Goal: Navigation & Orientation: Find specific page/section

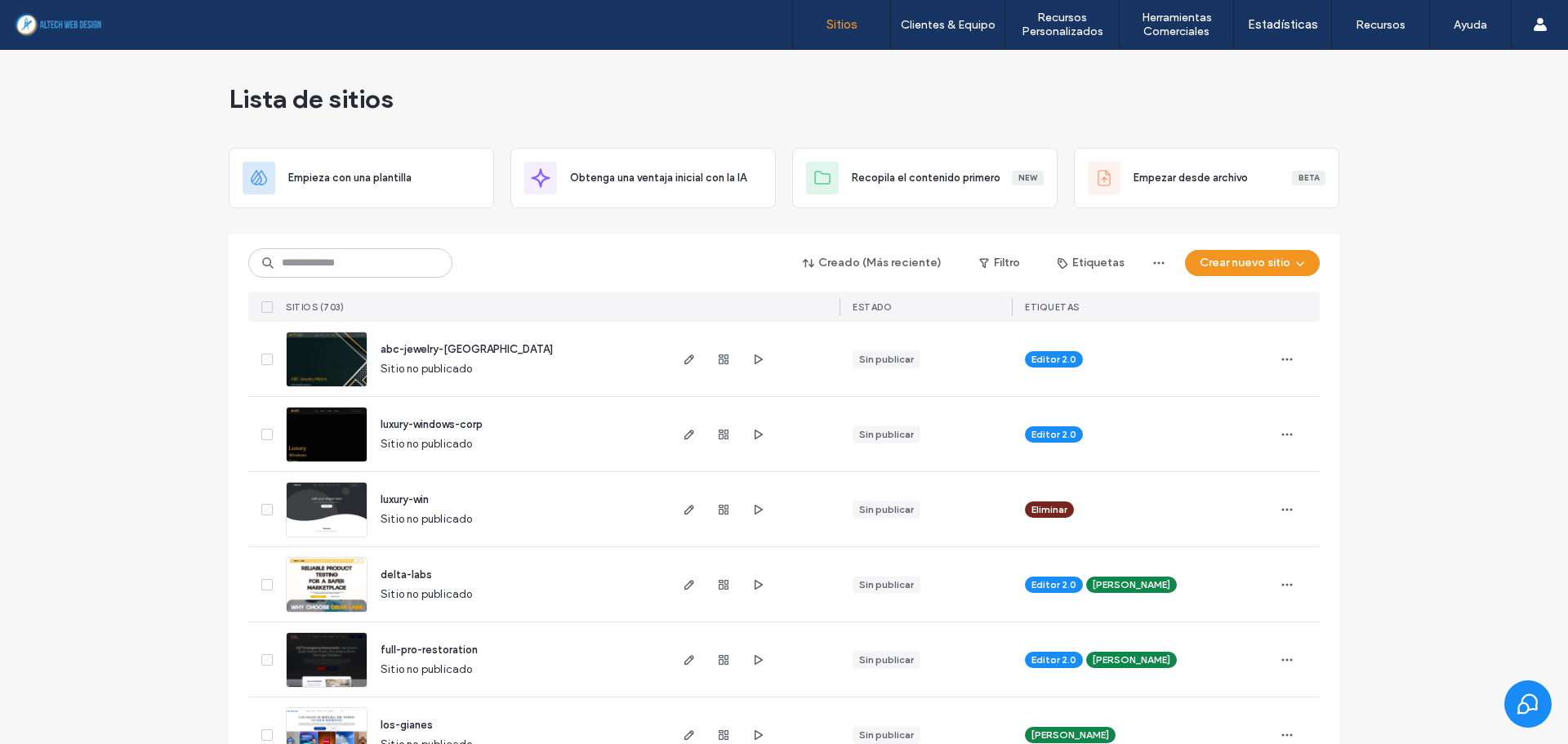
click at [469, 132] on div "Lista de sitios" at bounding box center [784, 99] width 1111 height 98
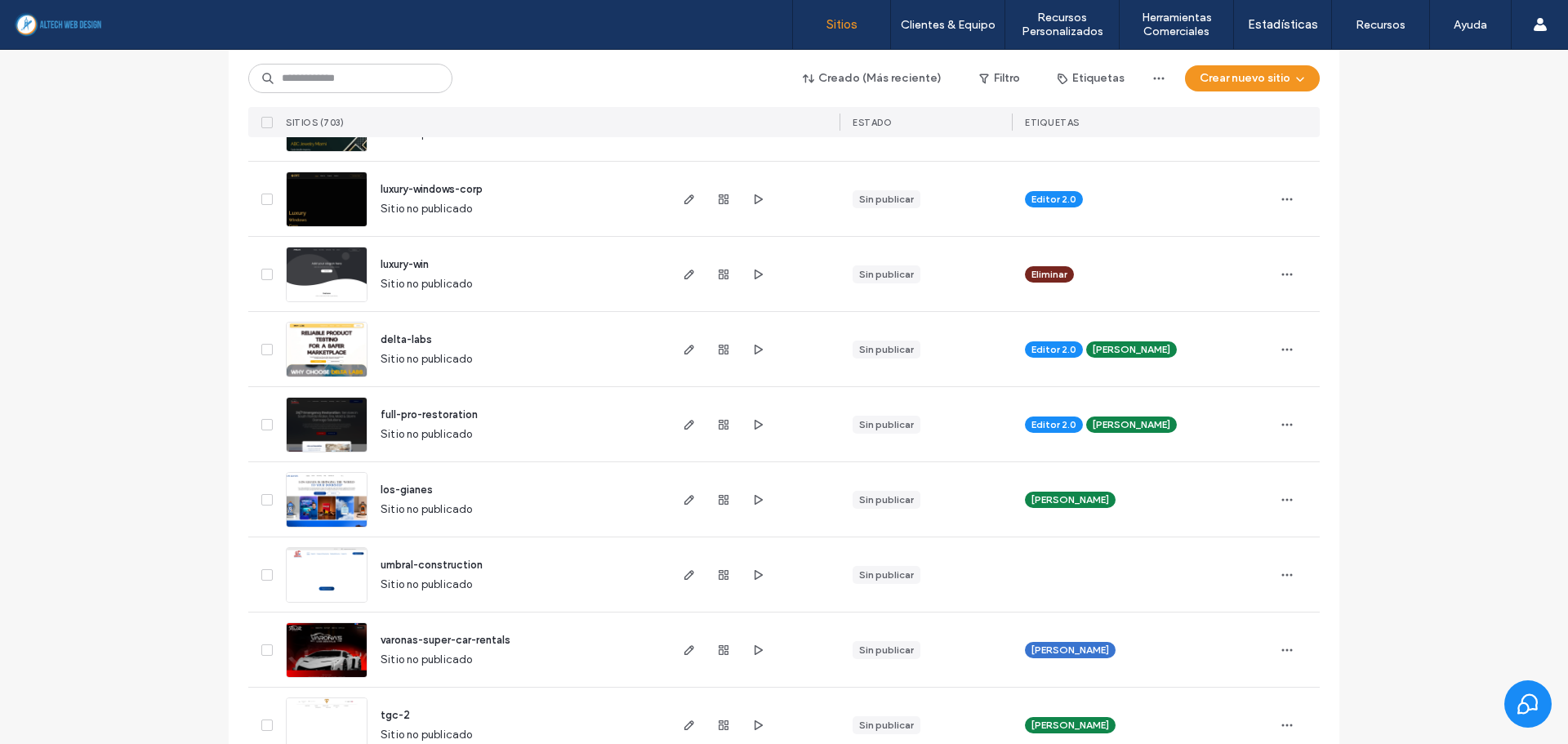
scroll to position [245, 0]
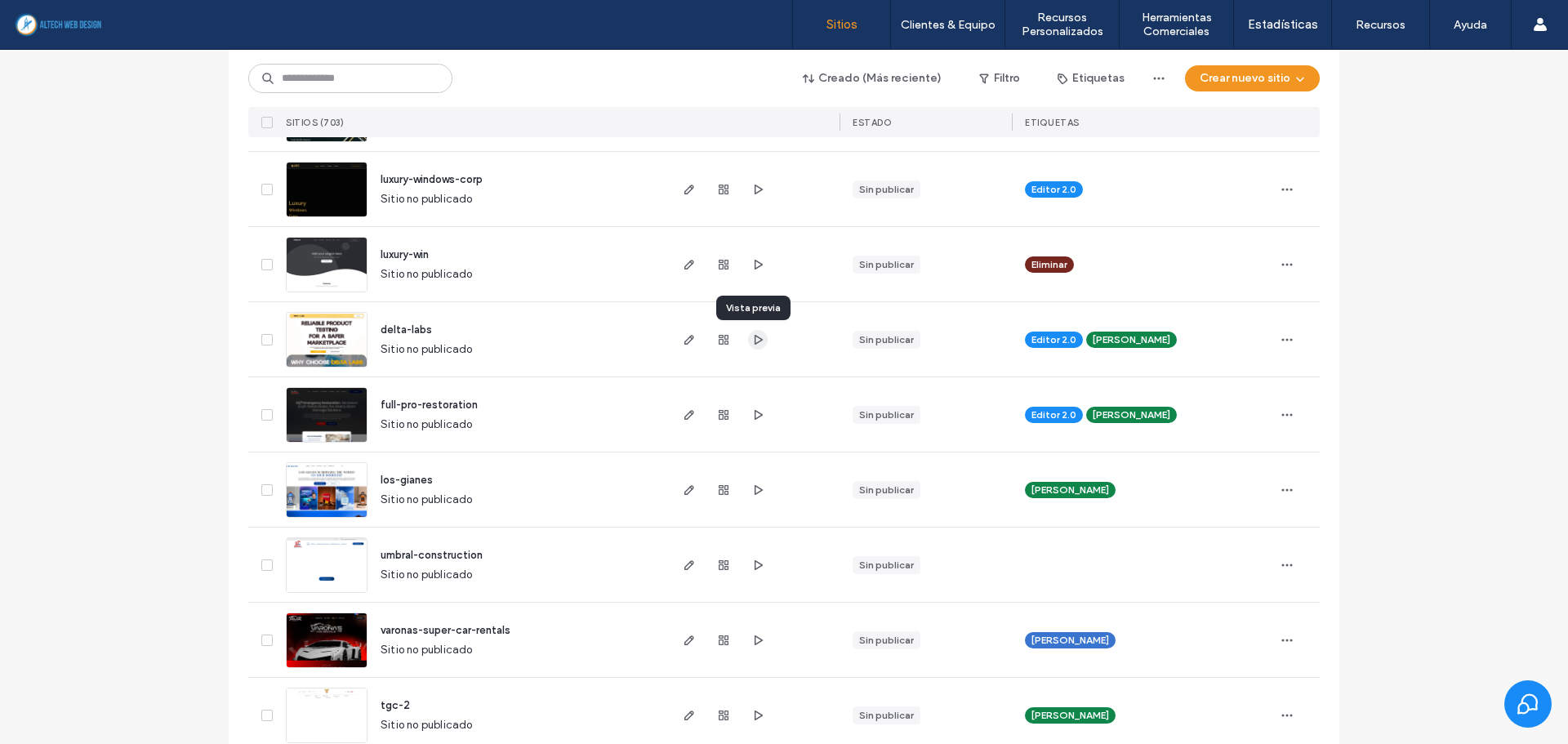
click at [752, 340] on icon "button" at bounding box center [758, 339] width 13 height 13
click at [346, 86] on input at bounding box center [350, 78] width 204 height 29
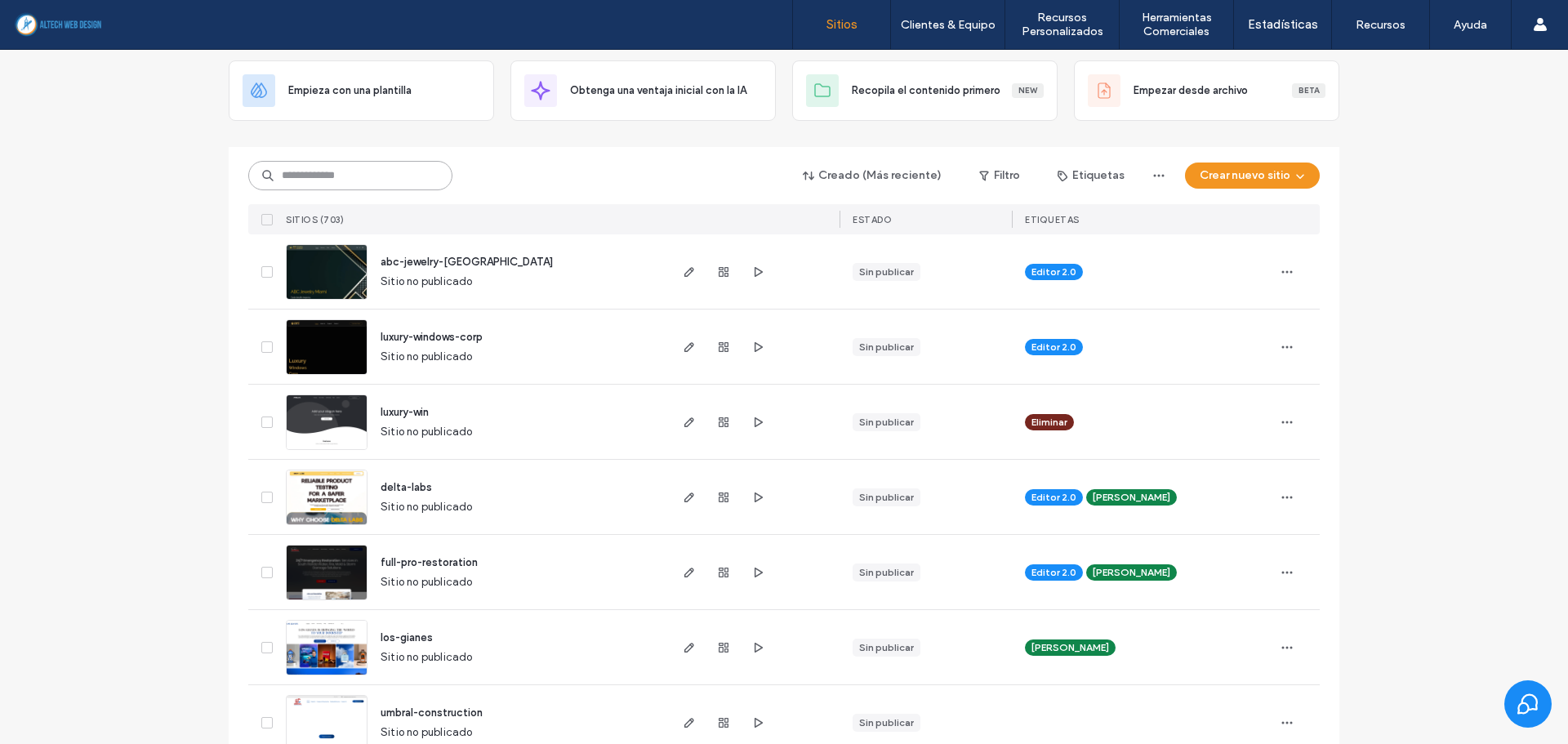
scroll to position [0, 0]
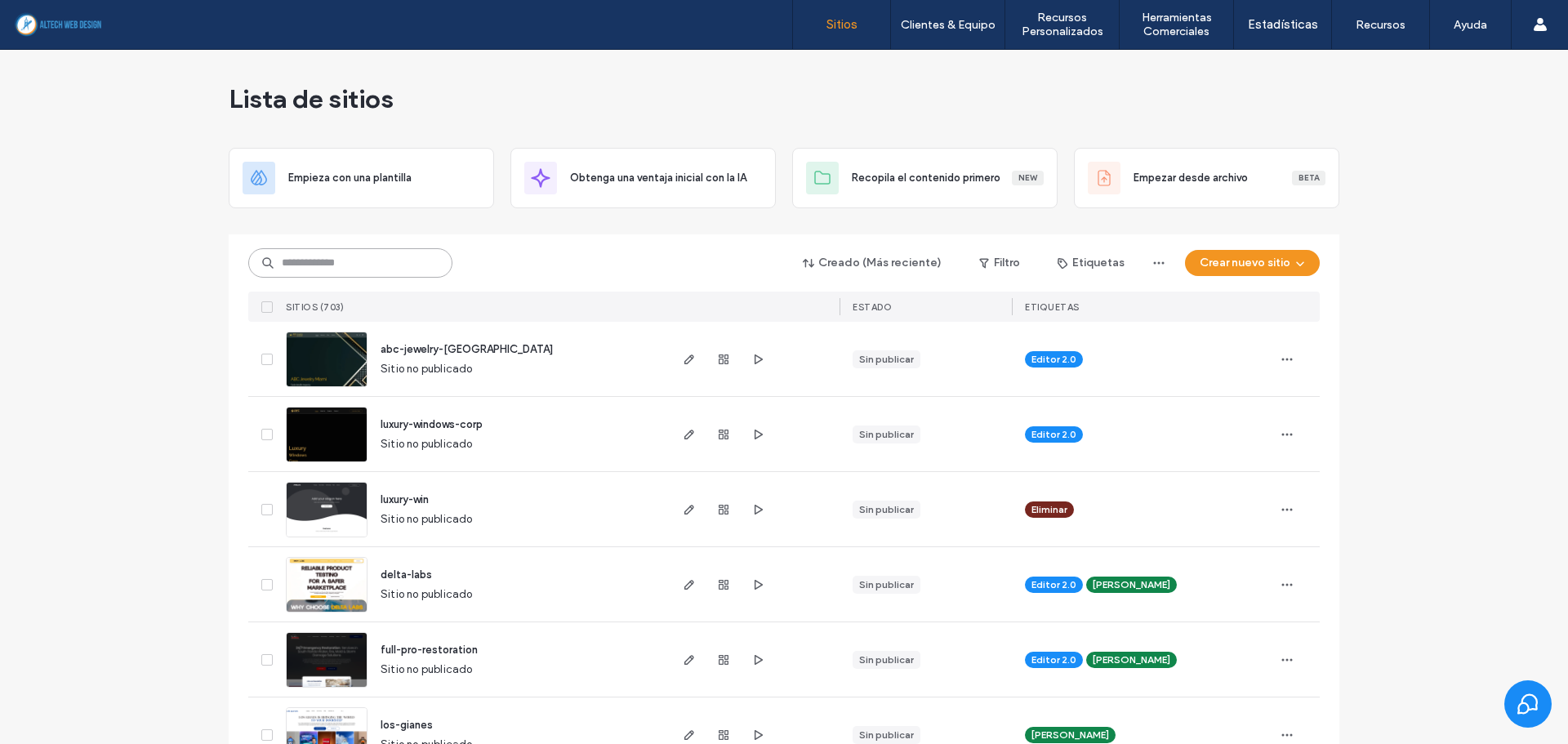
click at [409, 266] on input at bounding box center [350, 263] width 204 height 29
click at [310, 263] on input at bounding box center [350, 263] width 204 height 29
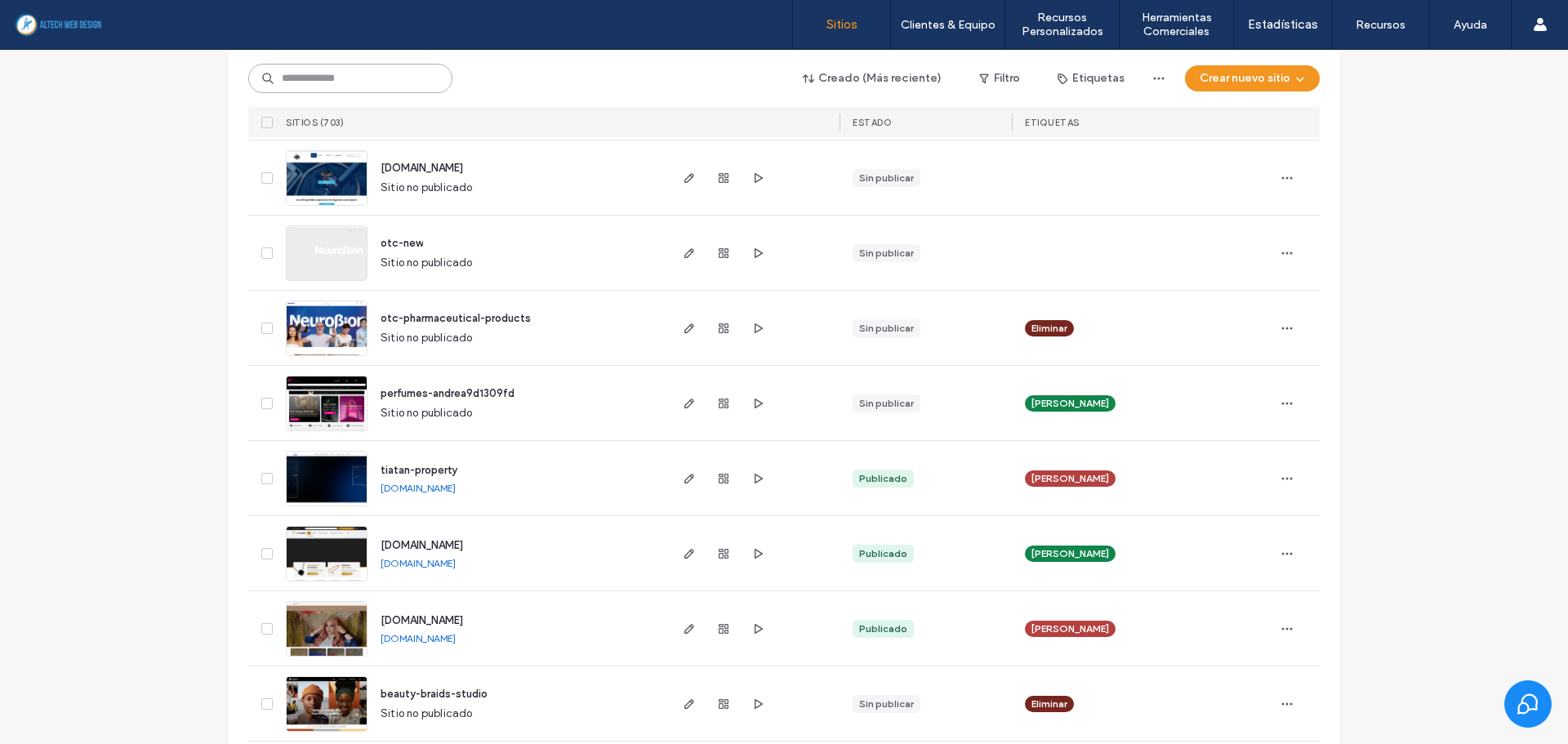
scroll to position [4411, 0]
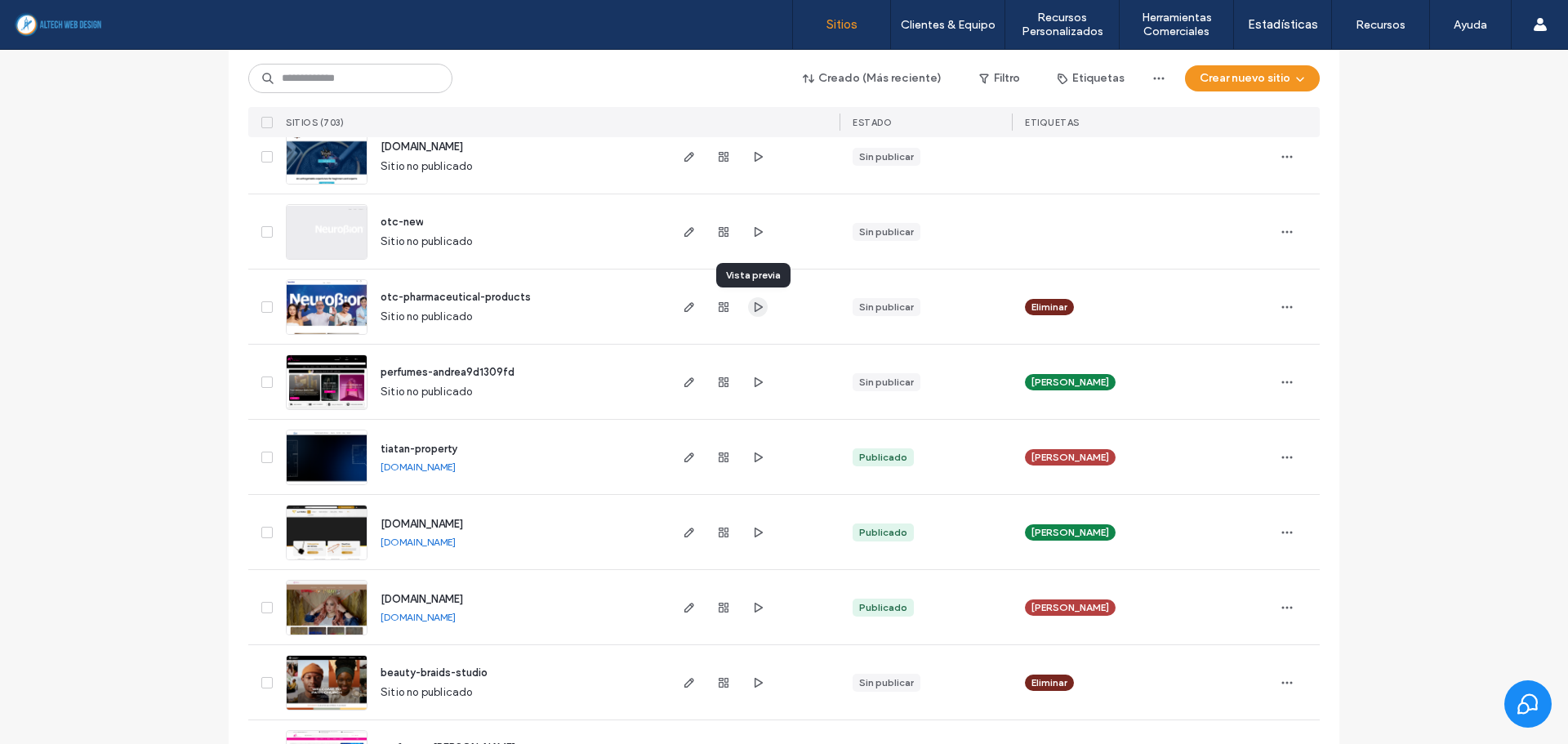
click at [752, 312] on icon "button" at bounding box center [758, 307] width 13 height 13
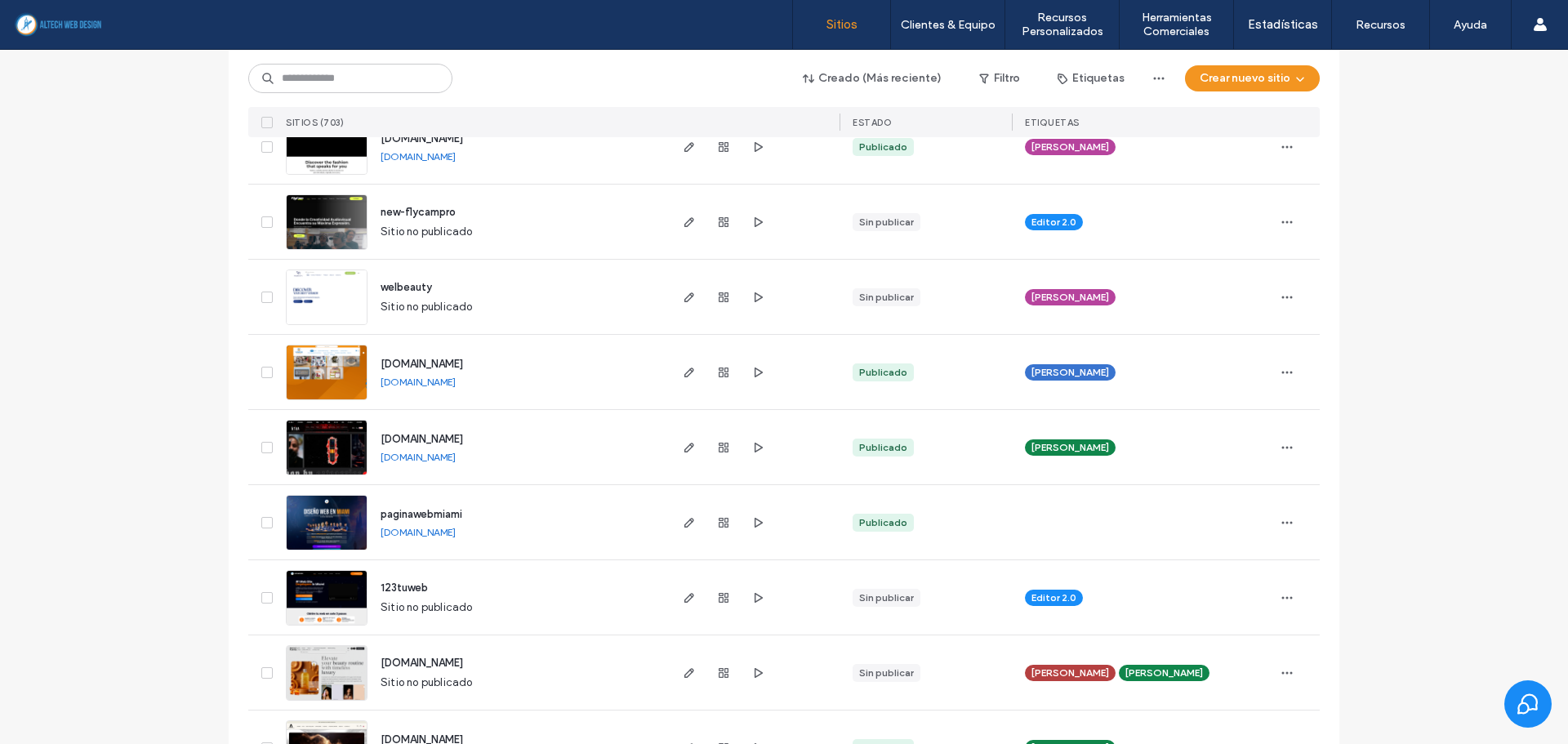
scroll to position [3105, 0]
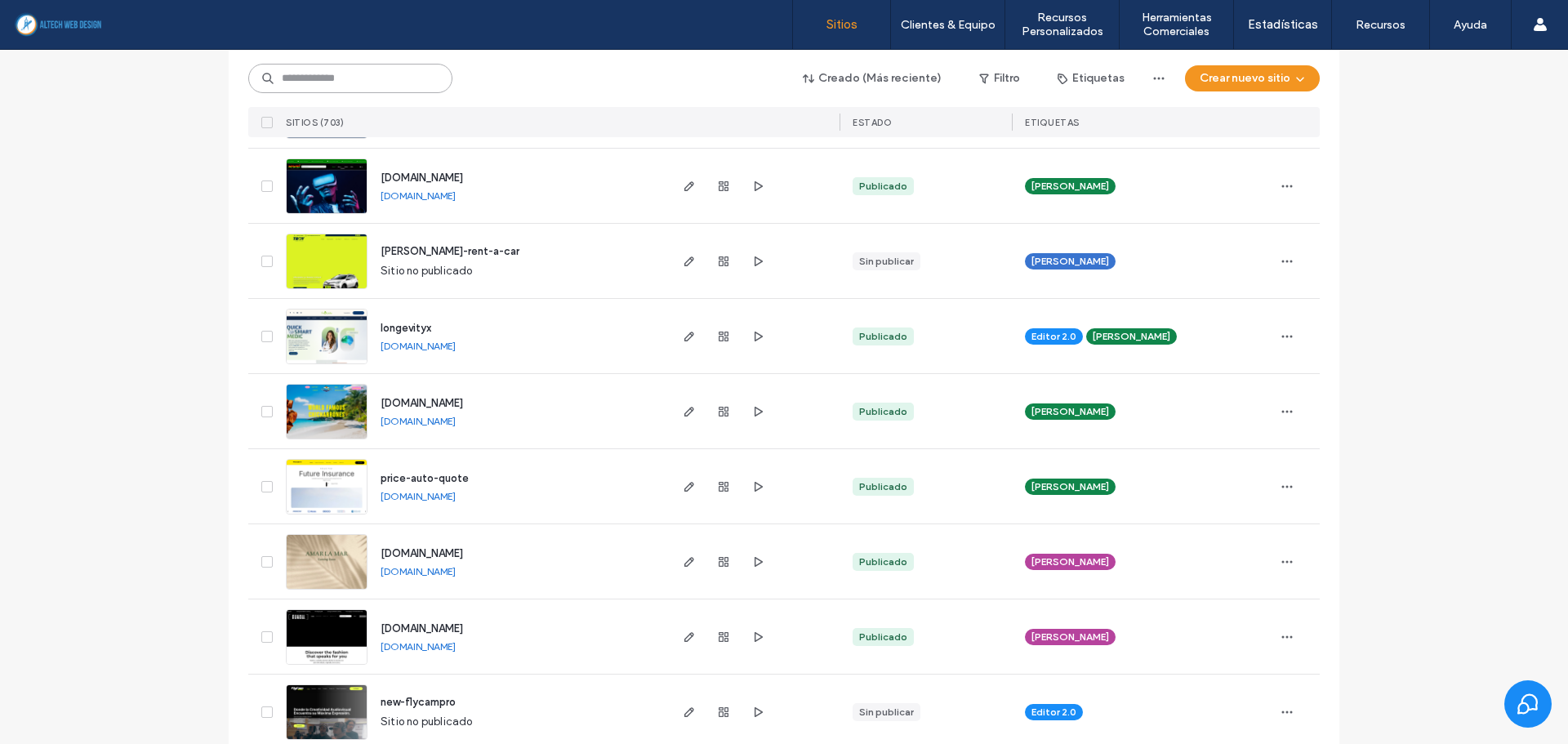
click at [346, 83] on input at bounding box center [350, 78] width 204 height 29
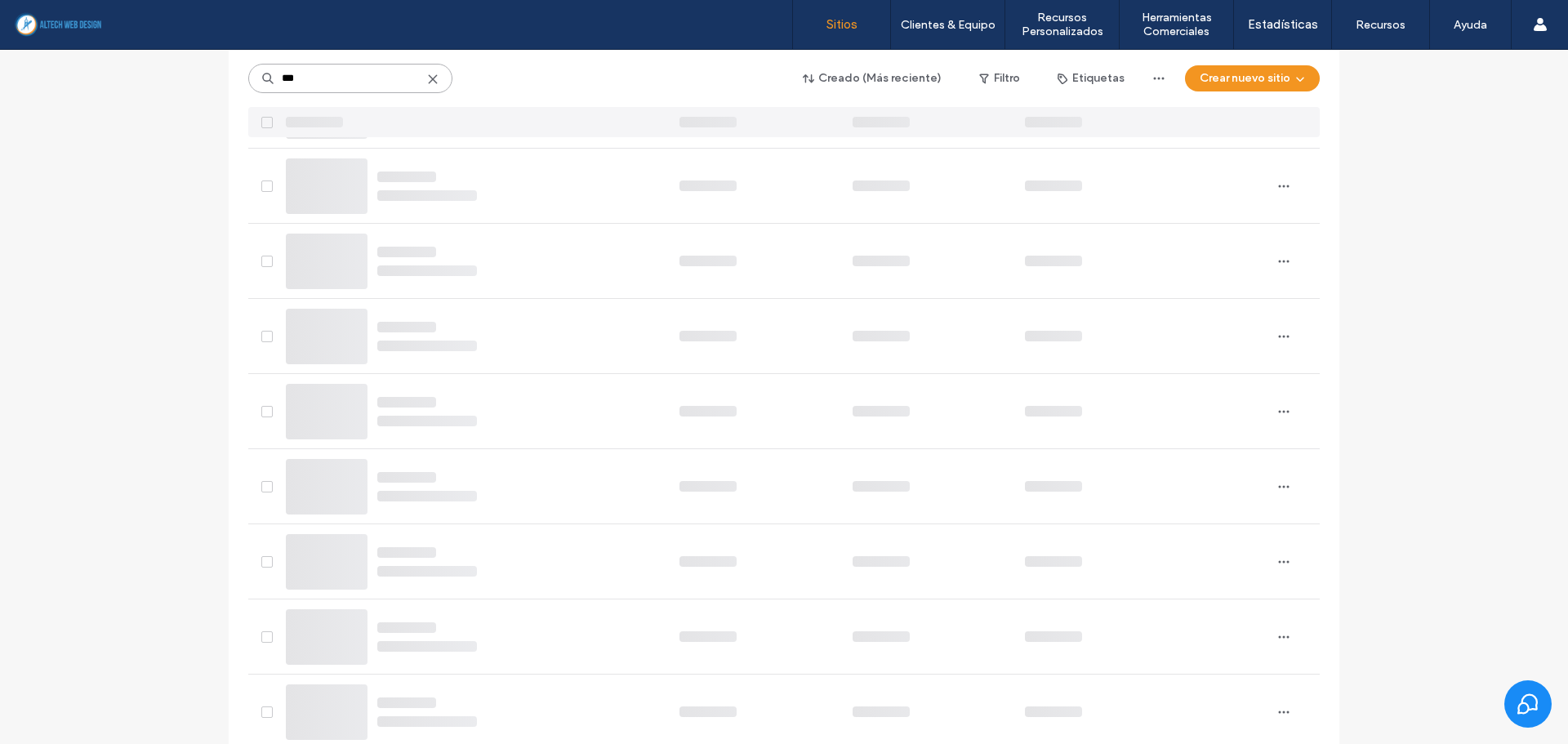
scroll to position [0, 0]
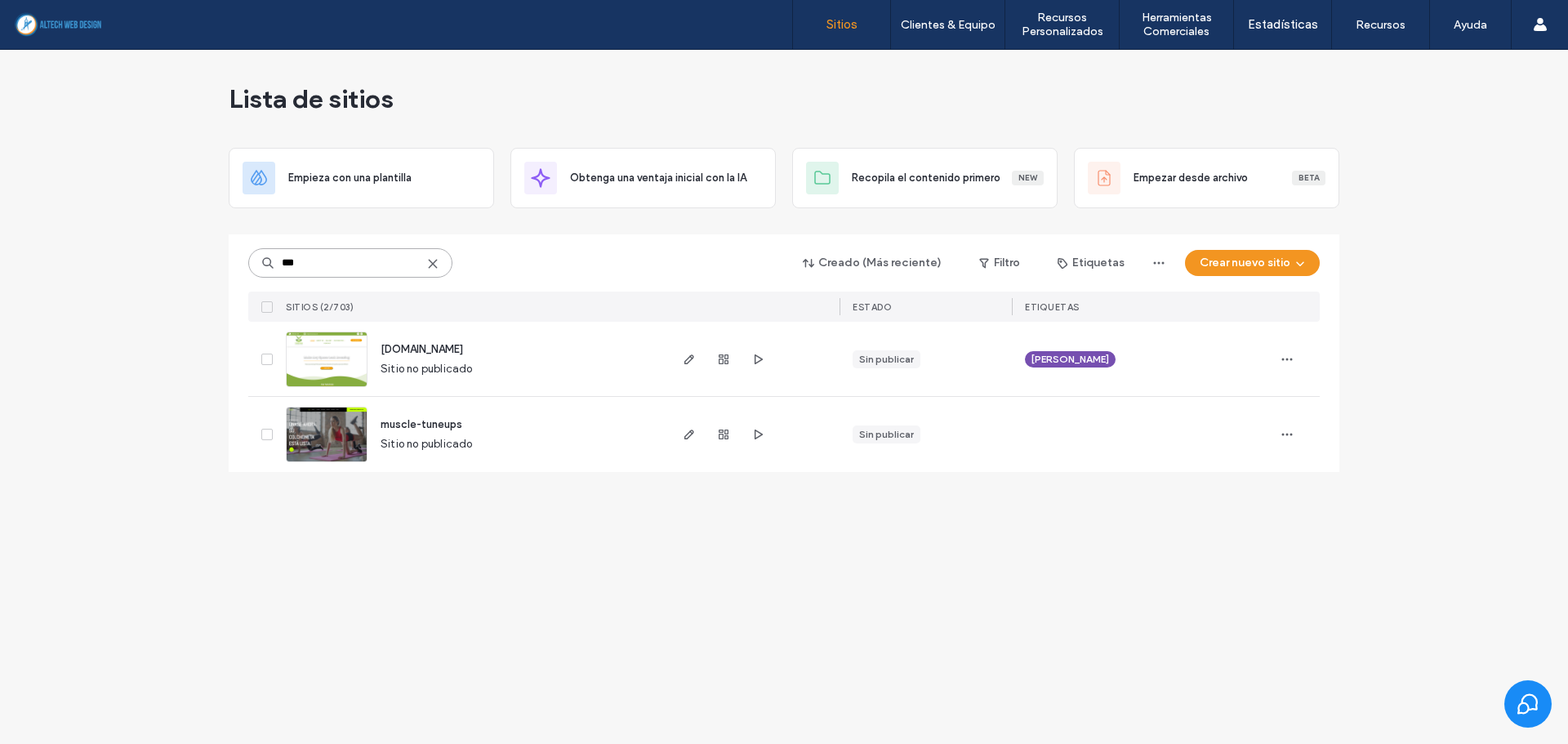
type input "****"
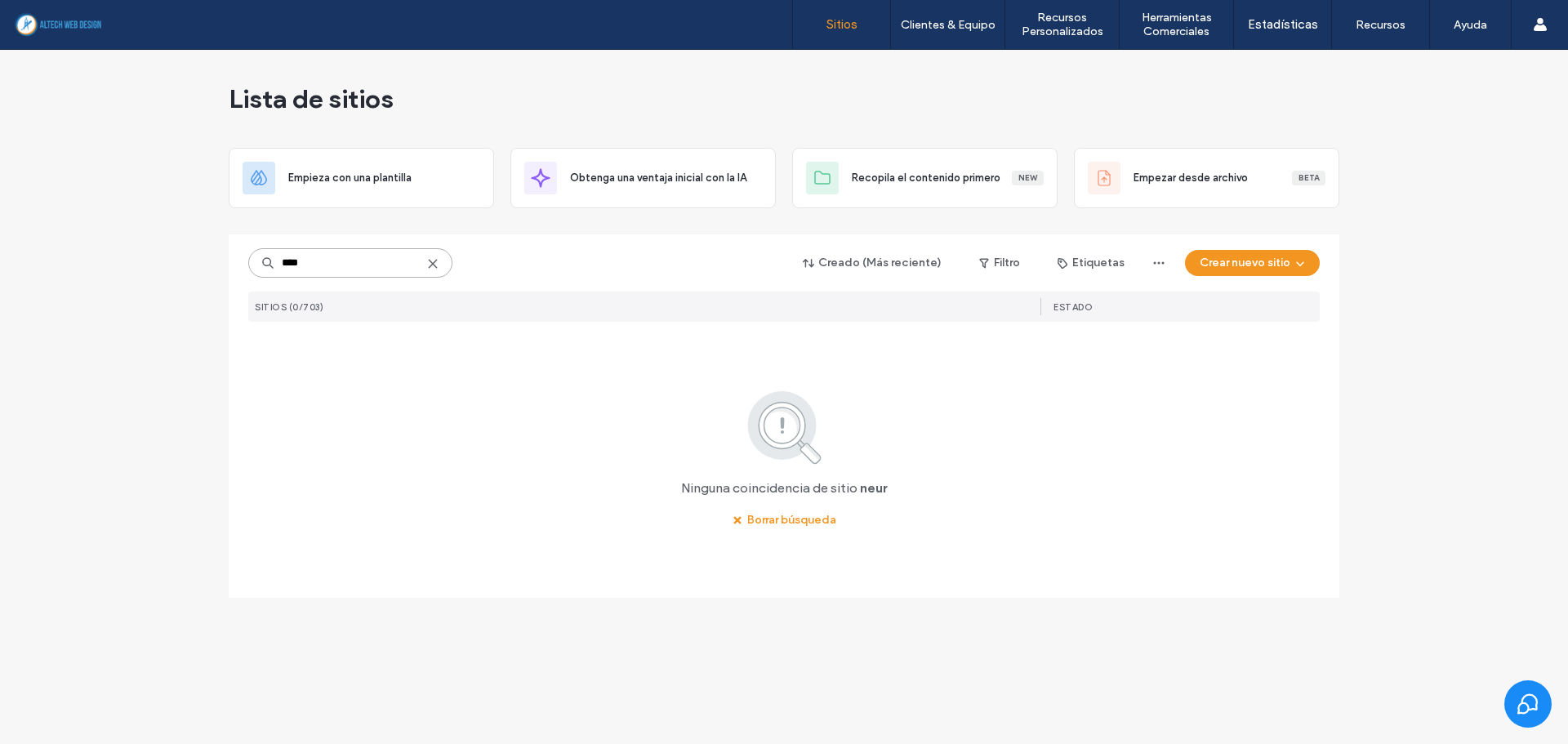
drag, startPoint x: 368, startPoint y: 273, endPoint x: -133, endPoint y: 243, distance: 501.9
click at [0, 243] on html ".wqwq-1{fill:#231f20;} .cls-1q, .cls-2q { fill-rule: evenodd; } .cls-2q { fill:…" at bounding box center [784, 372] width 1568 height 744
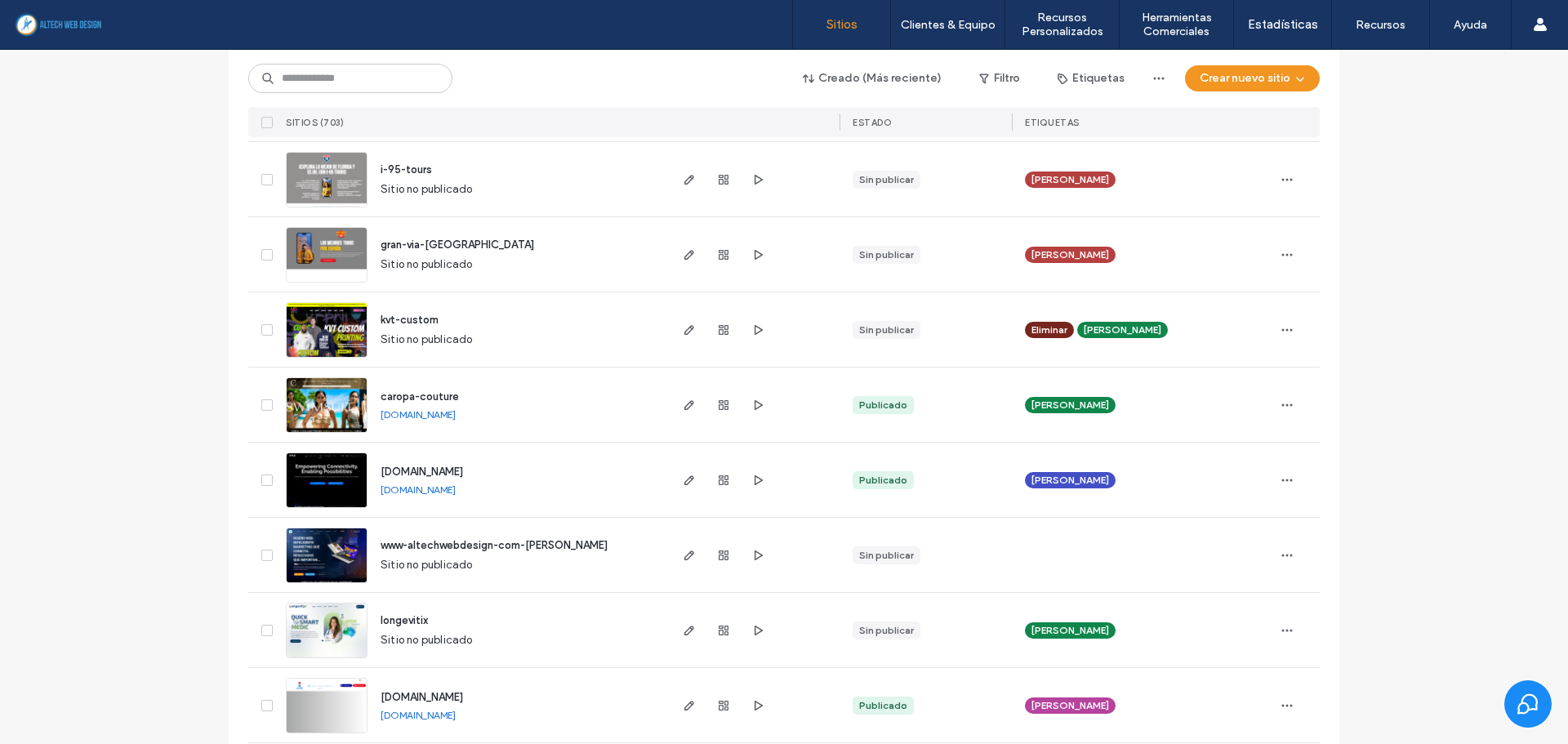
scroll to position [2043, 0]
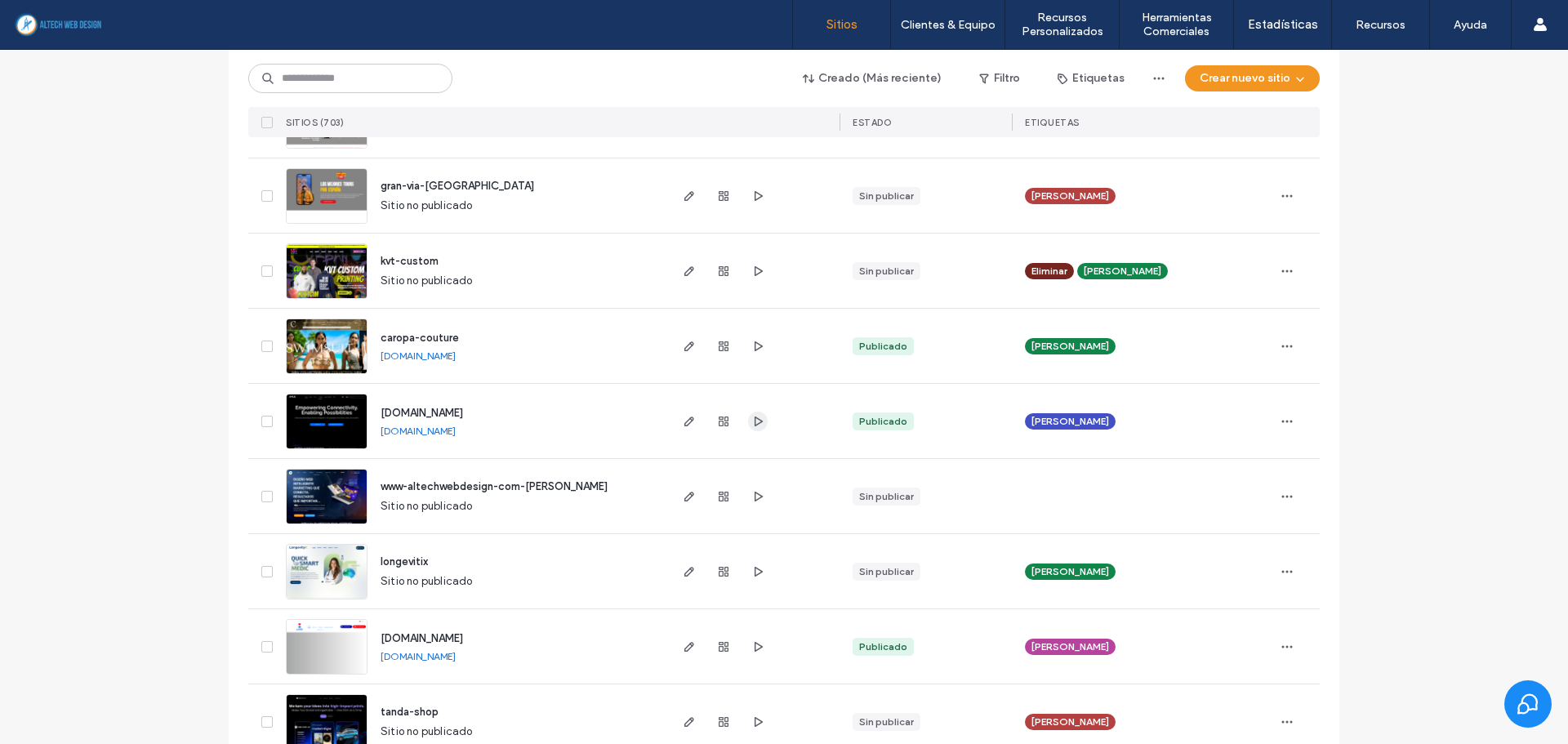
click at [752, 425] on icon "button" at bounding box center [758, 422] width 13 height 13
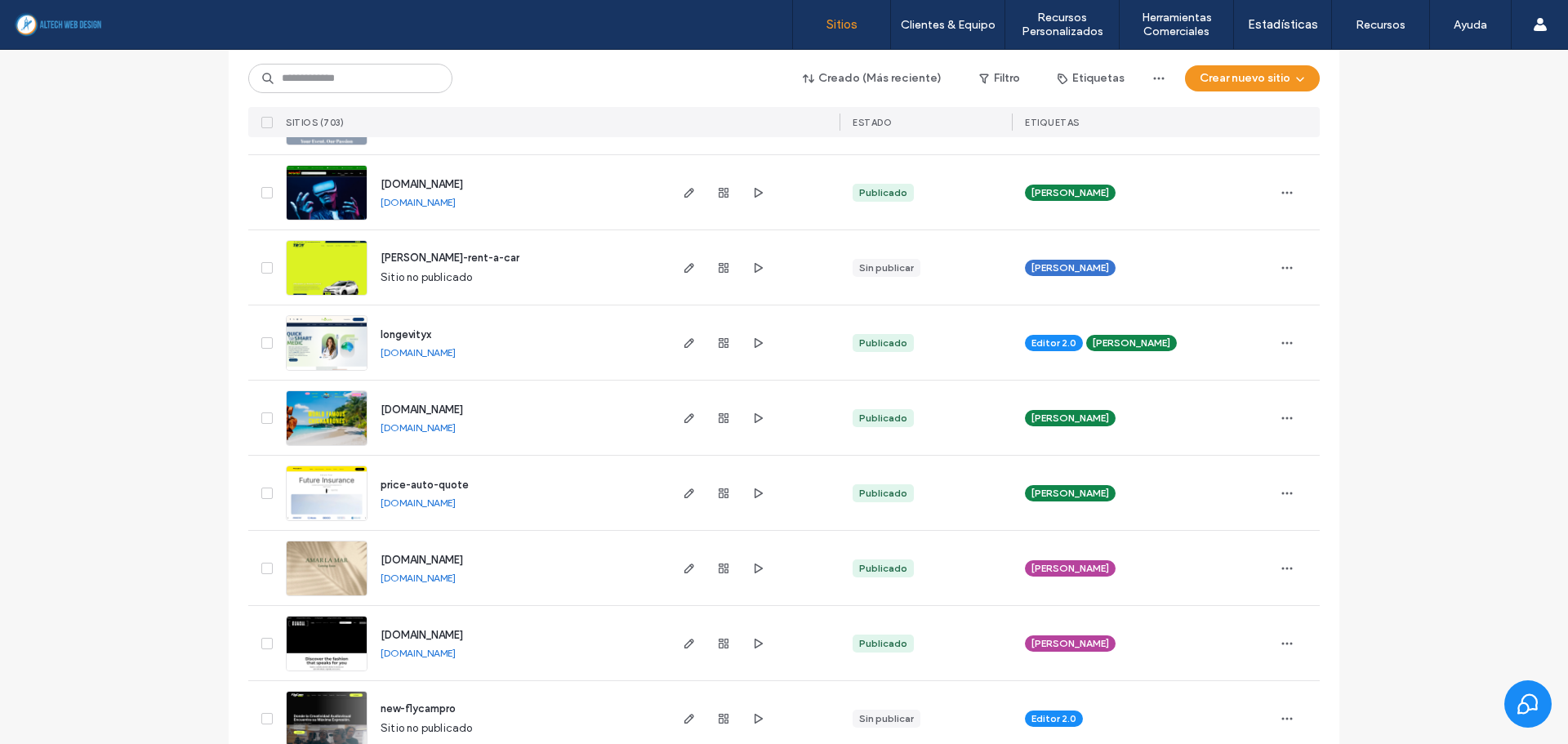
scroll to position [3105, 0]
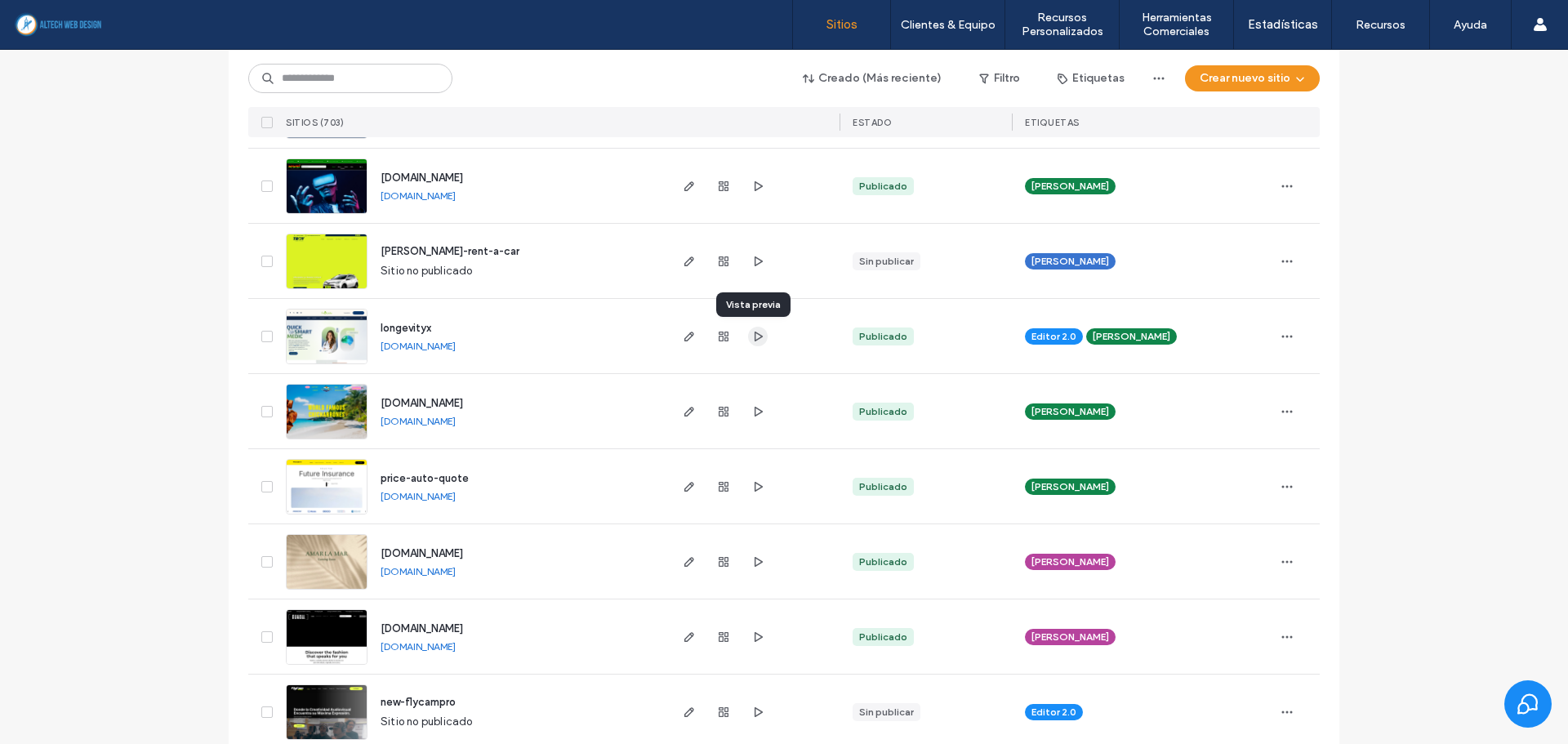
click at [755, 333] on use "button" at bounding box center [758, 335] width 8 height 10
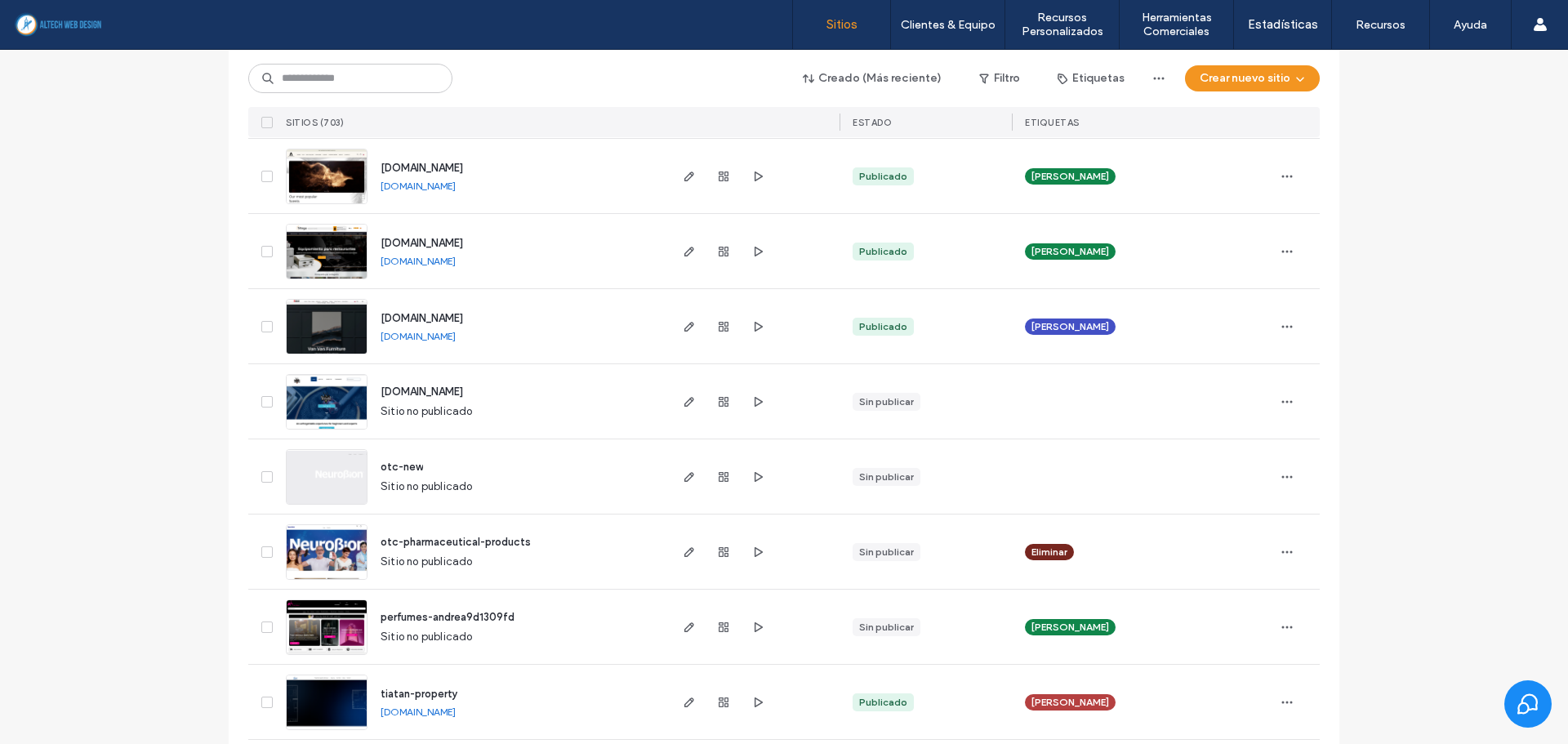
scroll to position [4248, 0]
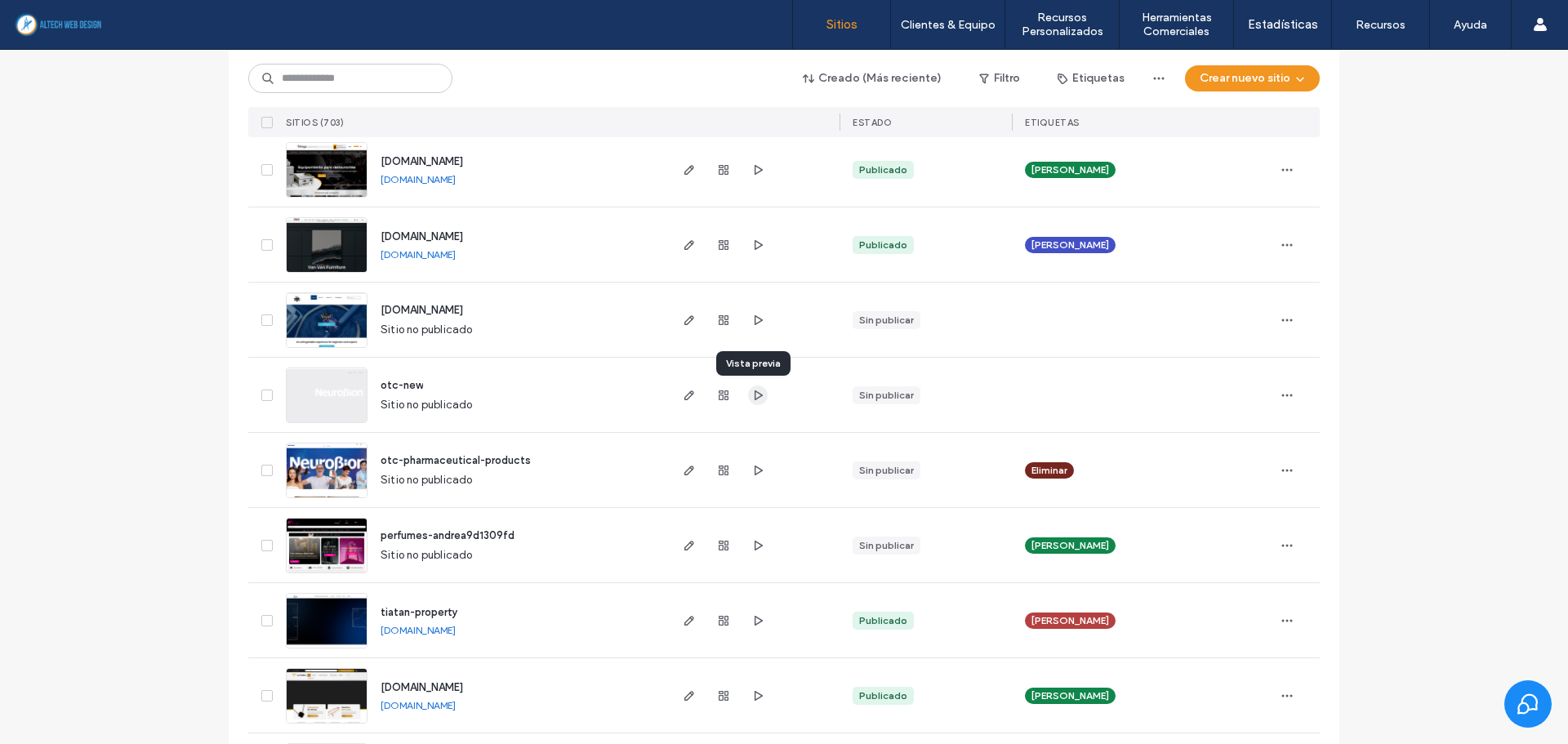
click at [757, 395] on icon "button" at bounding box center [758, 395] width 13 height 13
click at [366, 87] on input at bounding box center [350, 78] width 204 height 29
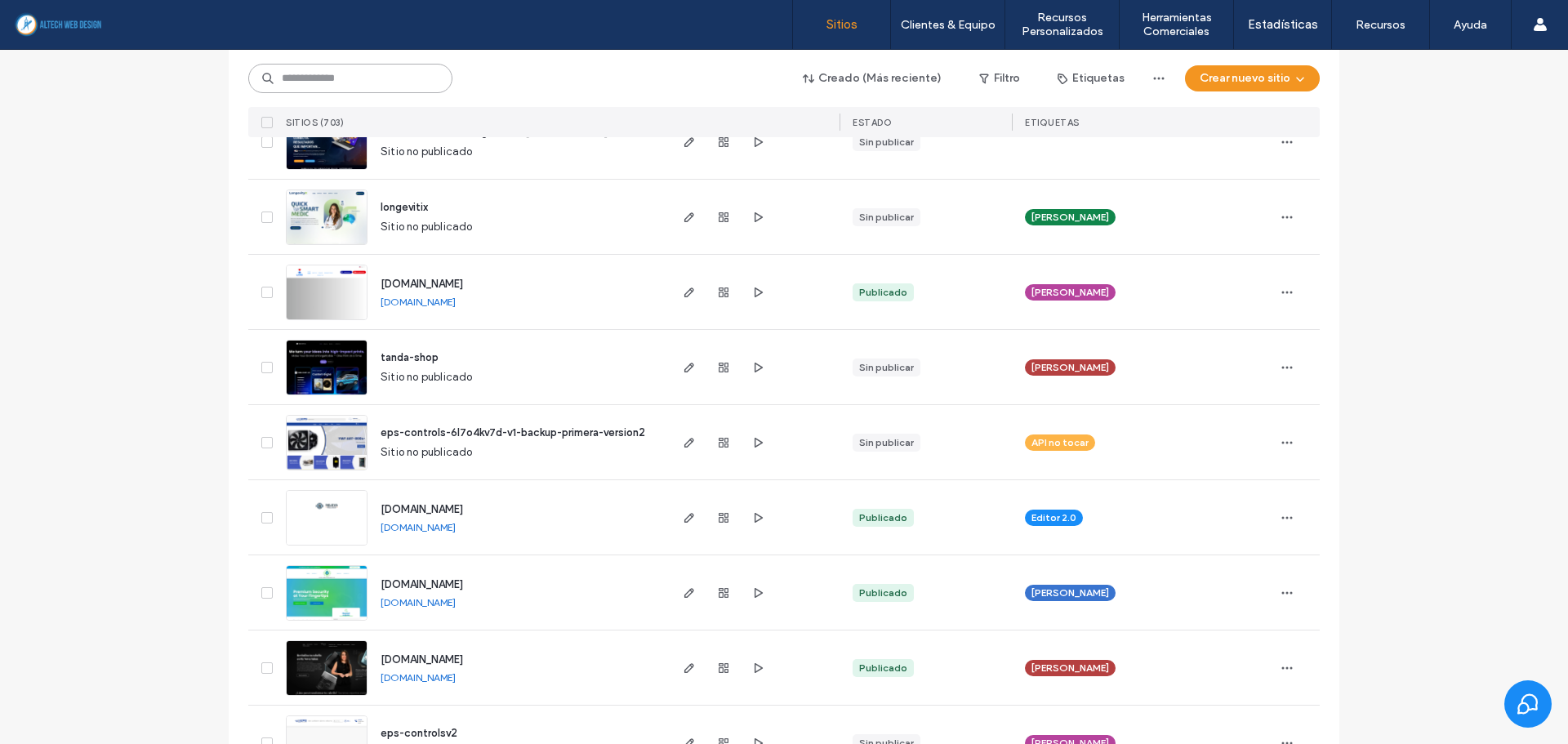
scroll to position [2370, 0]
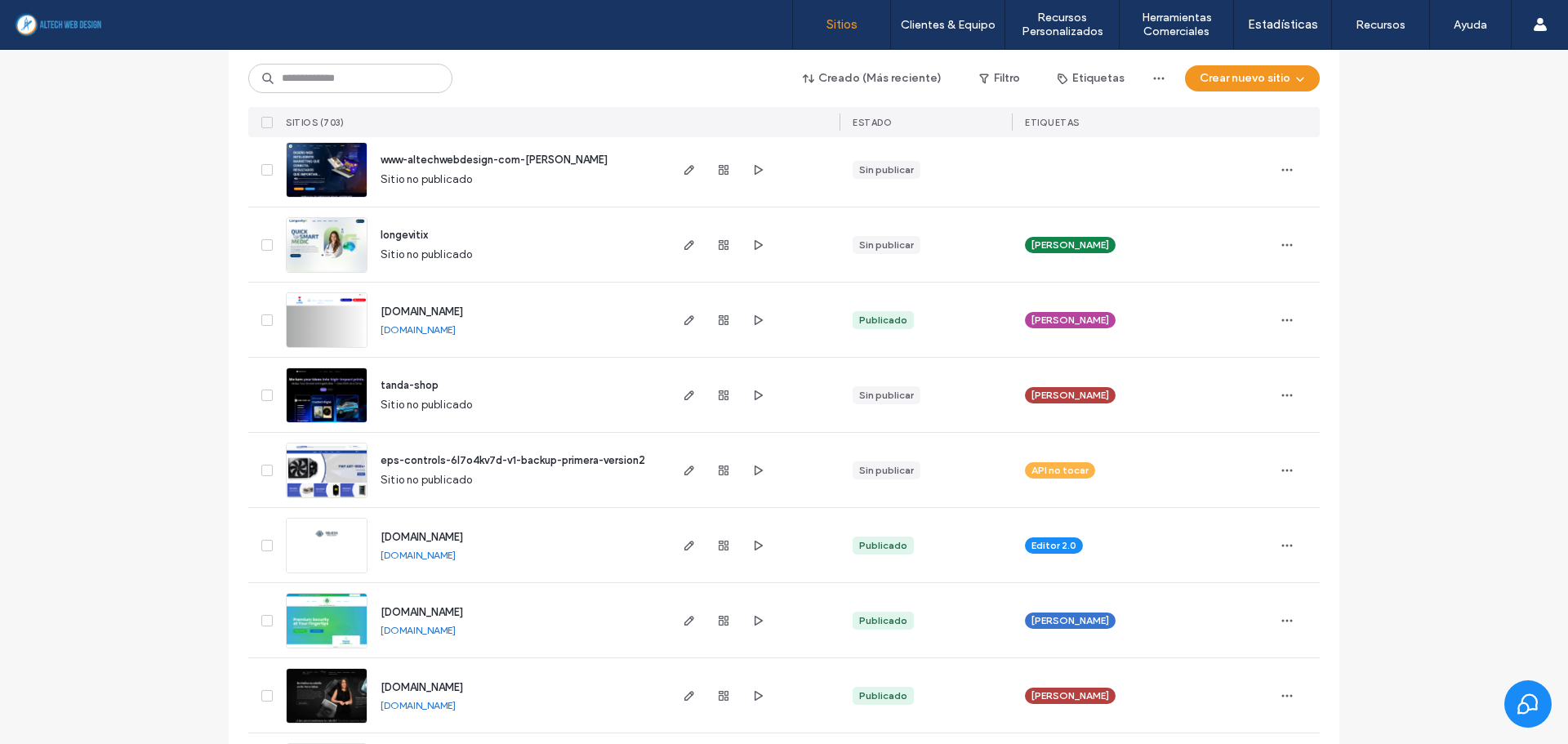
click at [455, 330] on link "[DOMAIN_NAME]" at bounding box center [418, 330] width 75 height 13
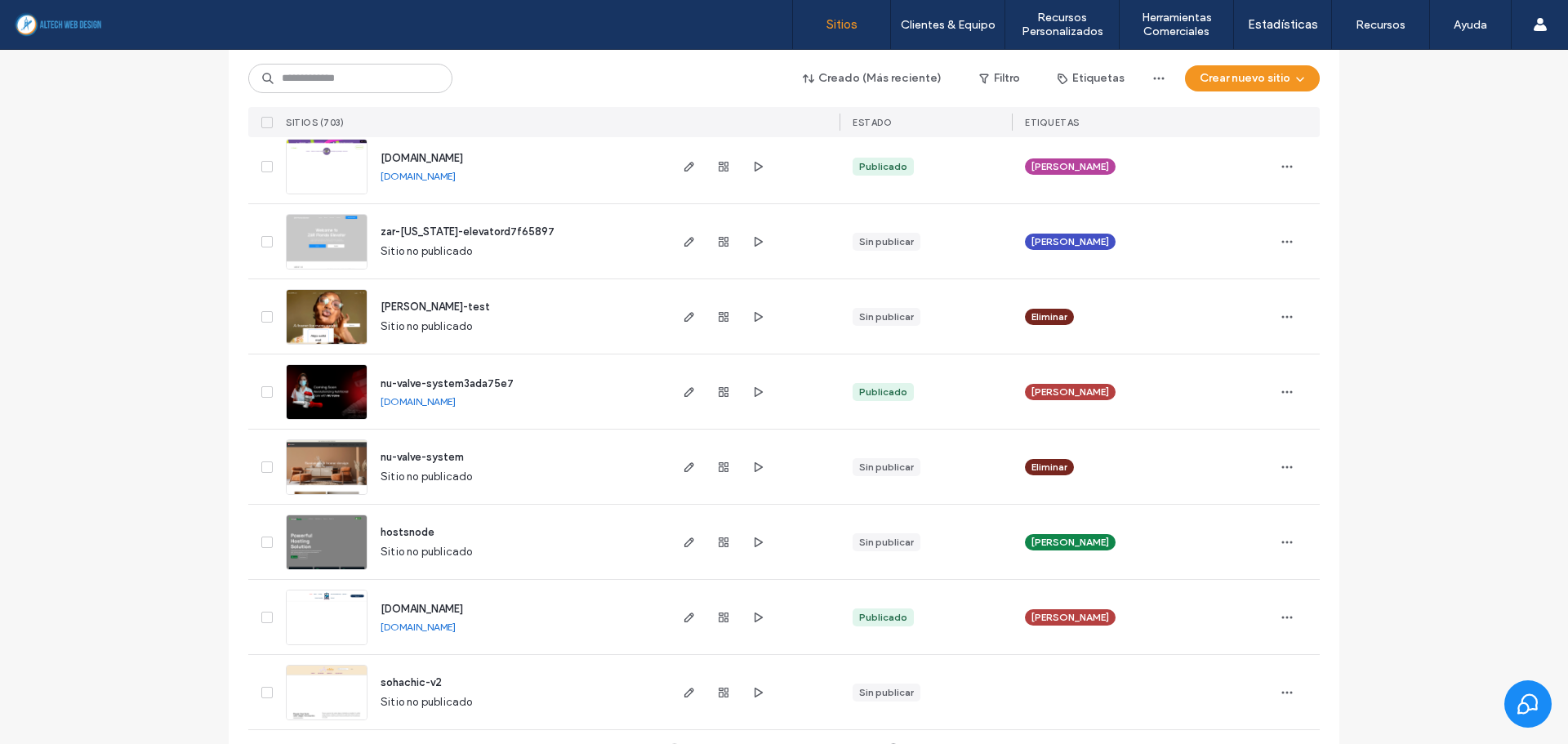
scroll to position [5273, 0]
